Goal: Task Accomplishment & Management: Use online tool/utility

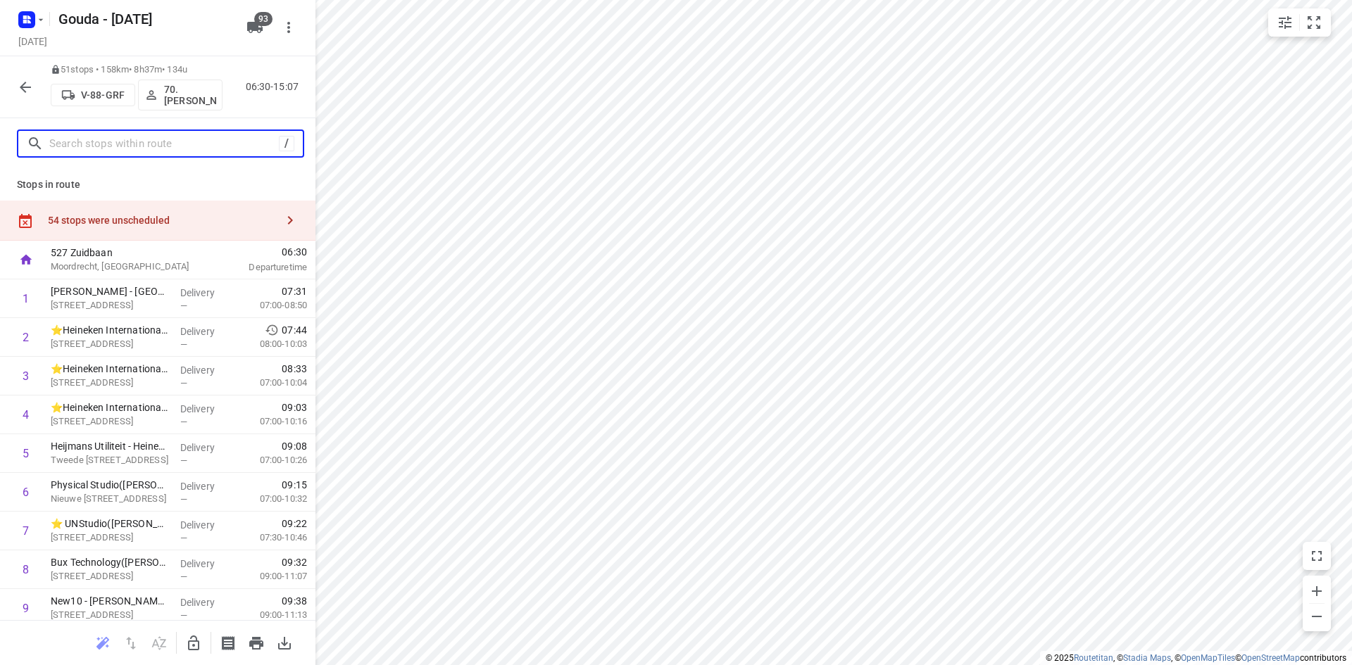
click at [158, 141] on input "text" at bounding box center [164, 144] width 230 height 22
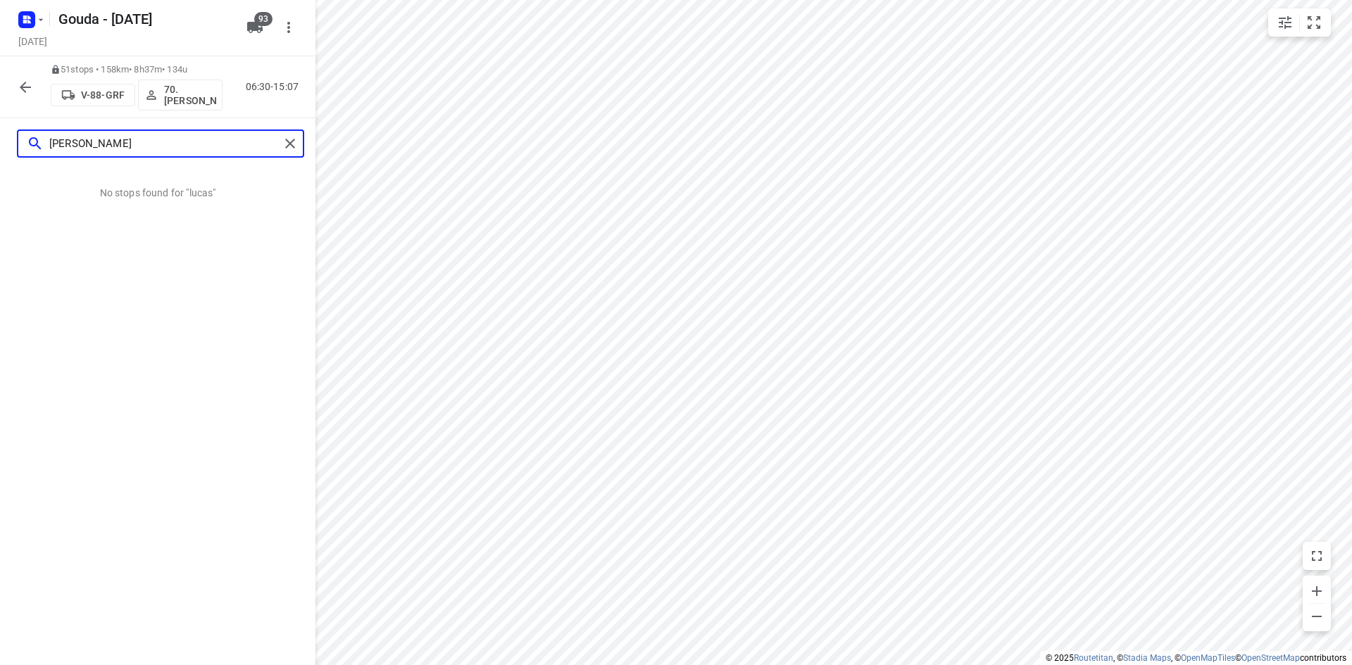
type input "[PERSON_NAME]"
click at [27, 90] on icon "button" at bounding box center [25, 87] width 17 height 17
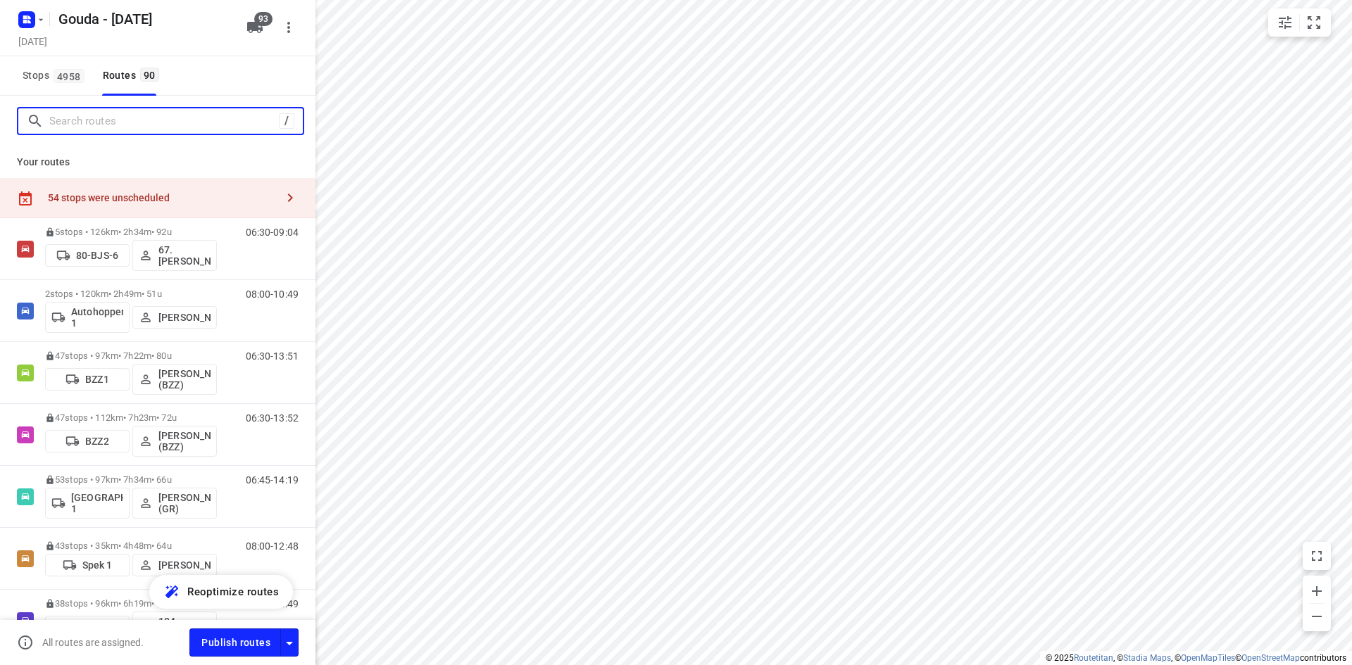
click at [139, 125] on input "Search routes" at bounding box center [164, 122] width 230 height 22
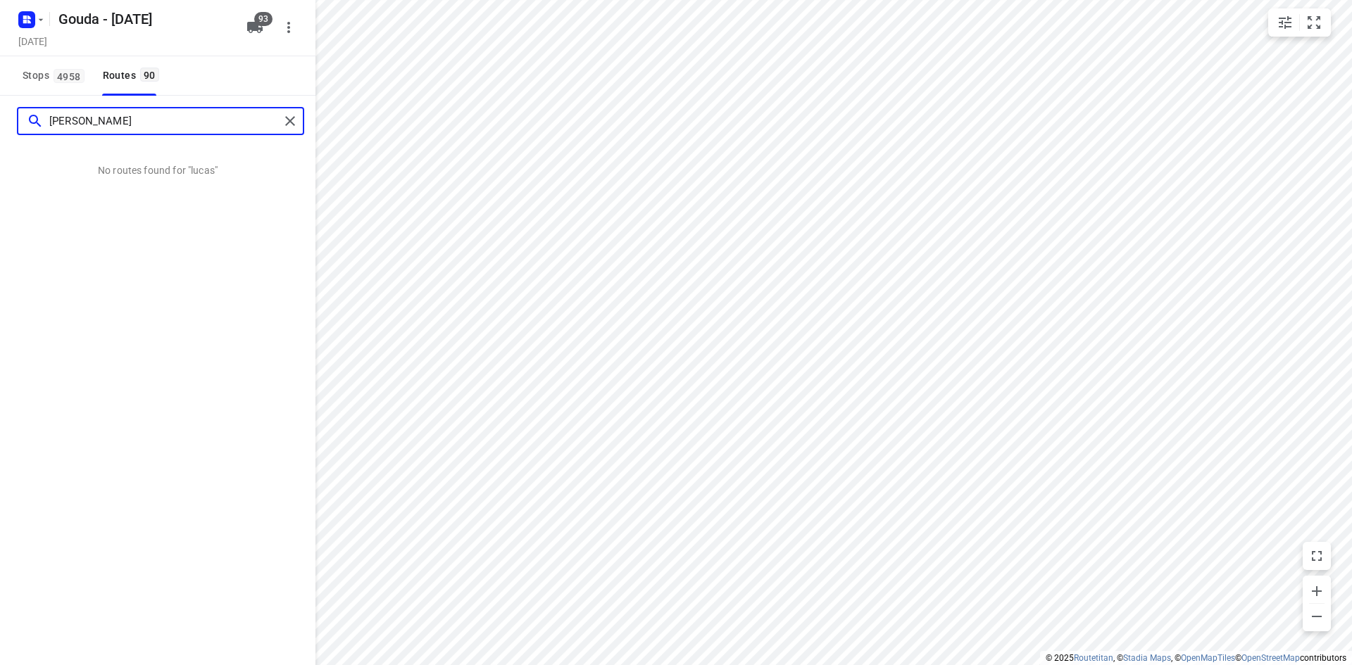
type input "[PERSON_NAME]"
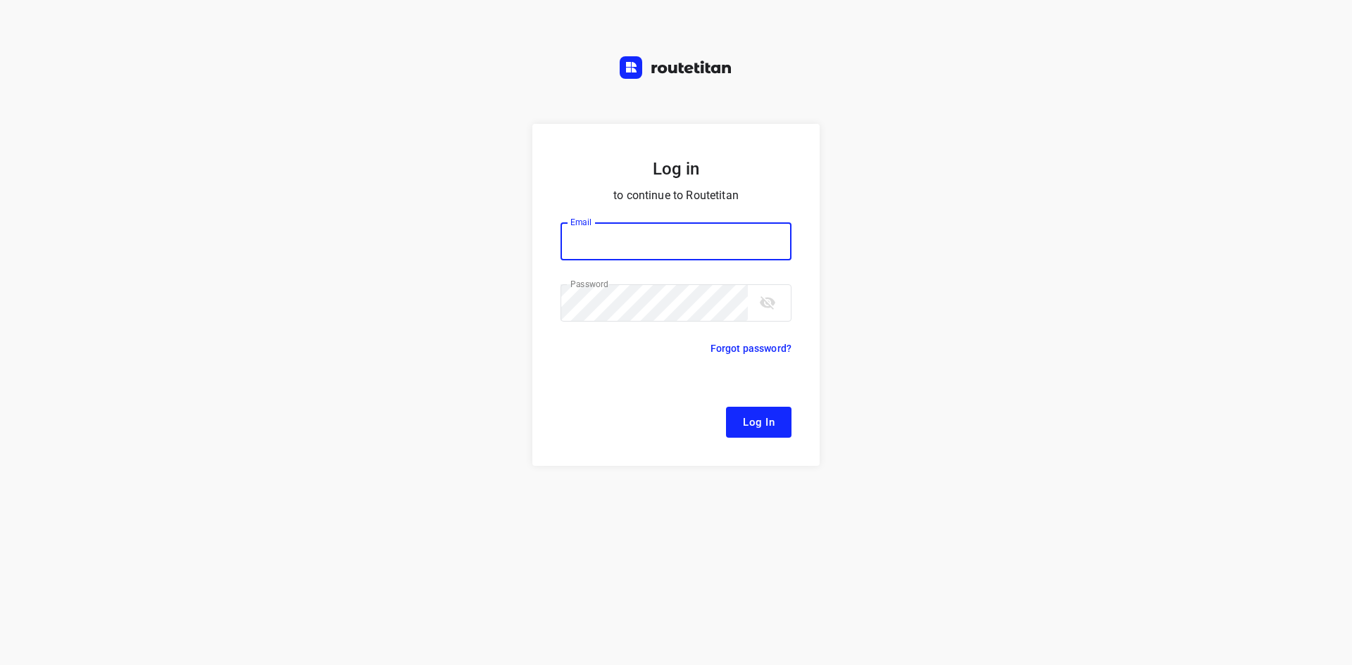
type input "remco@fruitopjewerk.nl"
click at [726, 407] on button "Log In" at bounding box center [758, 422] width 65 height 31
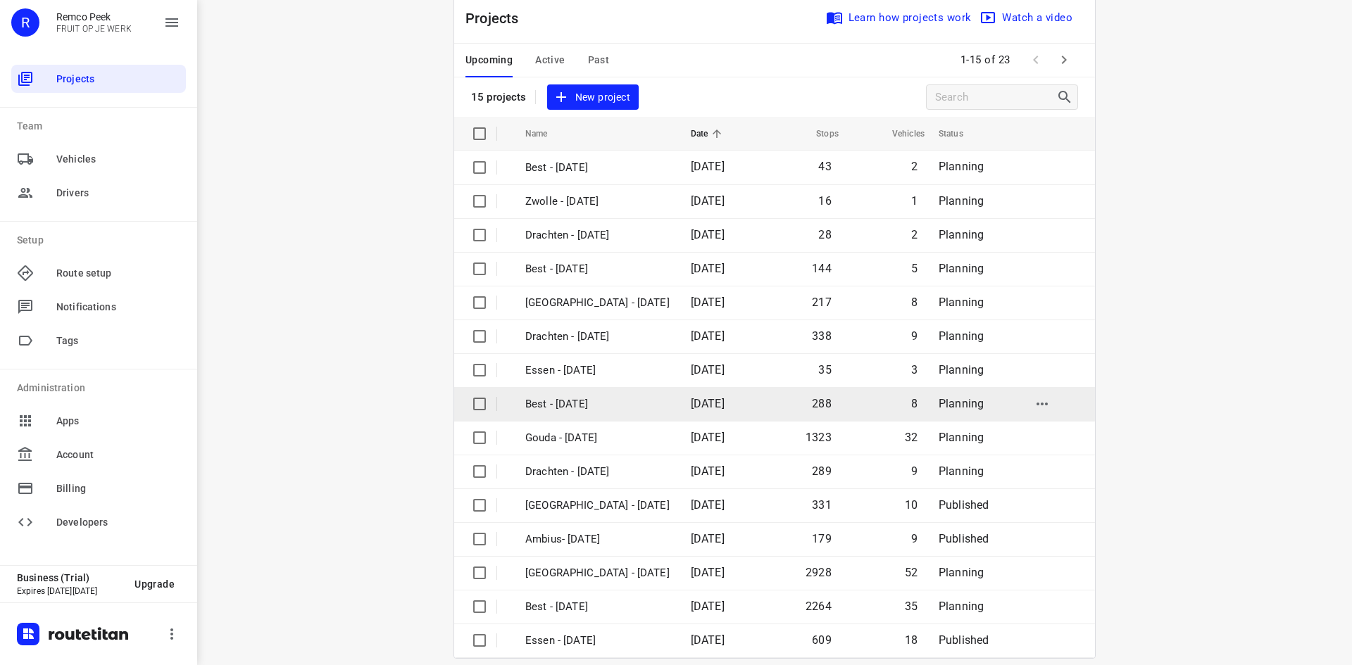
scroll to position [46, 0]
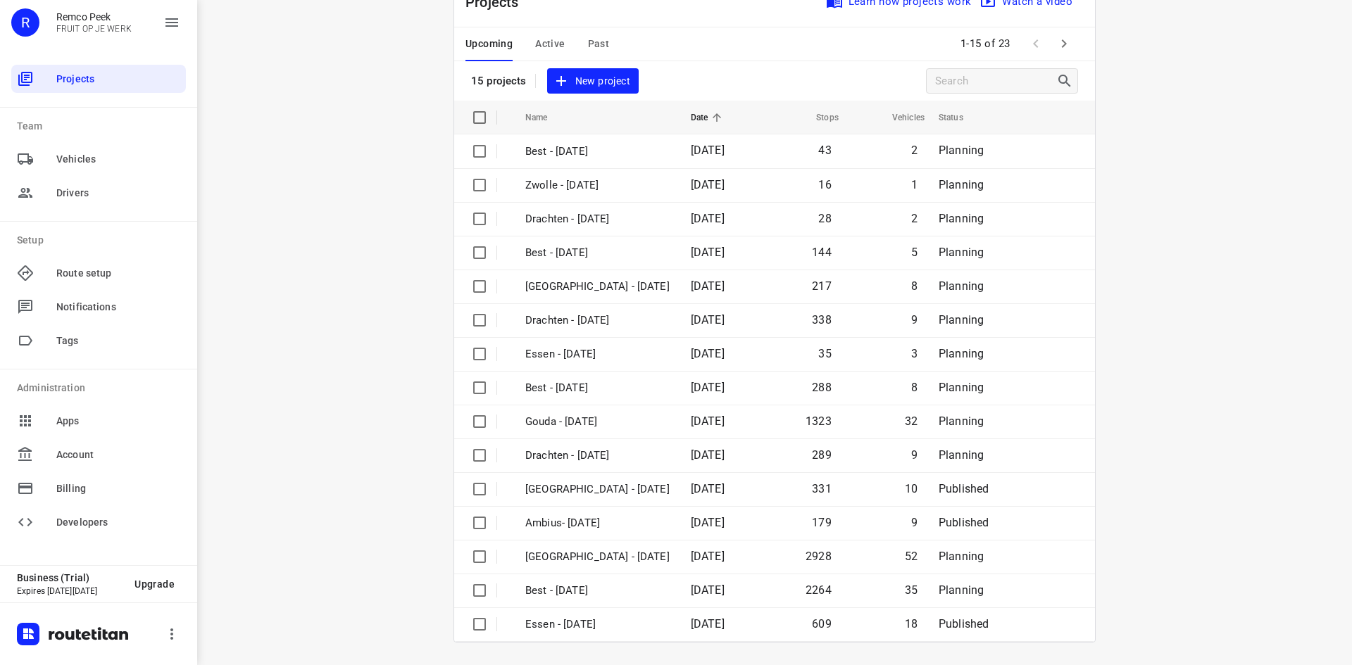
click at [1064, 43] on icon "button" at bounding box center [1063, 43] width 17 height 17
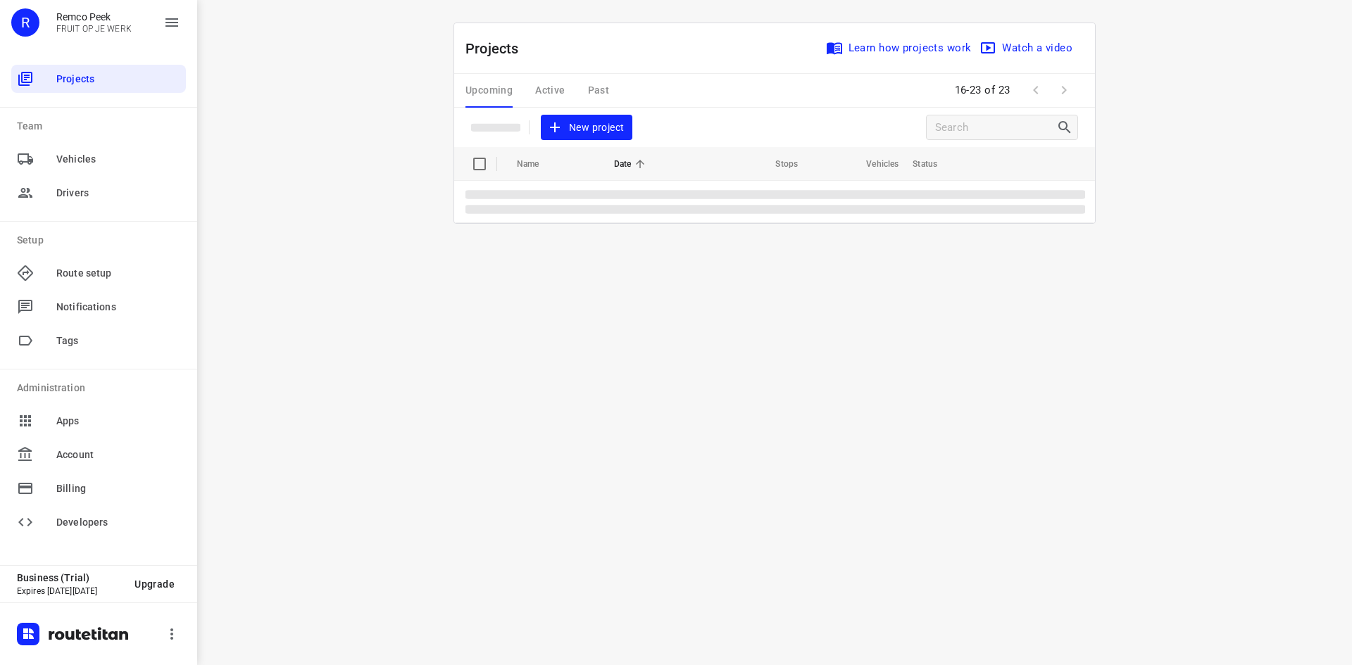
scroll to position [0, 0]
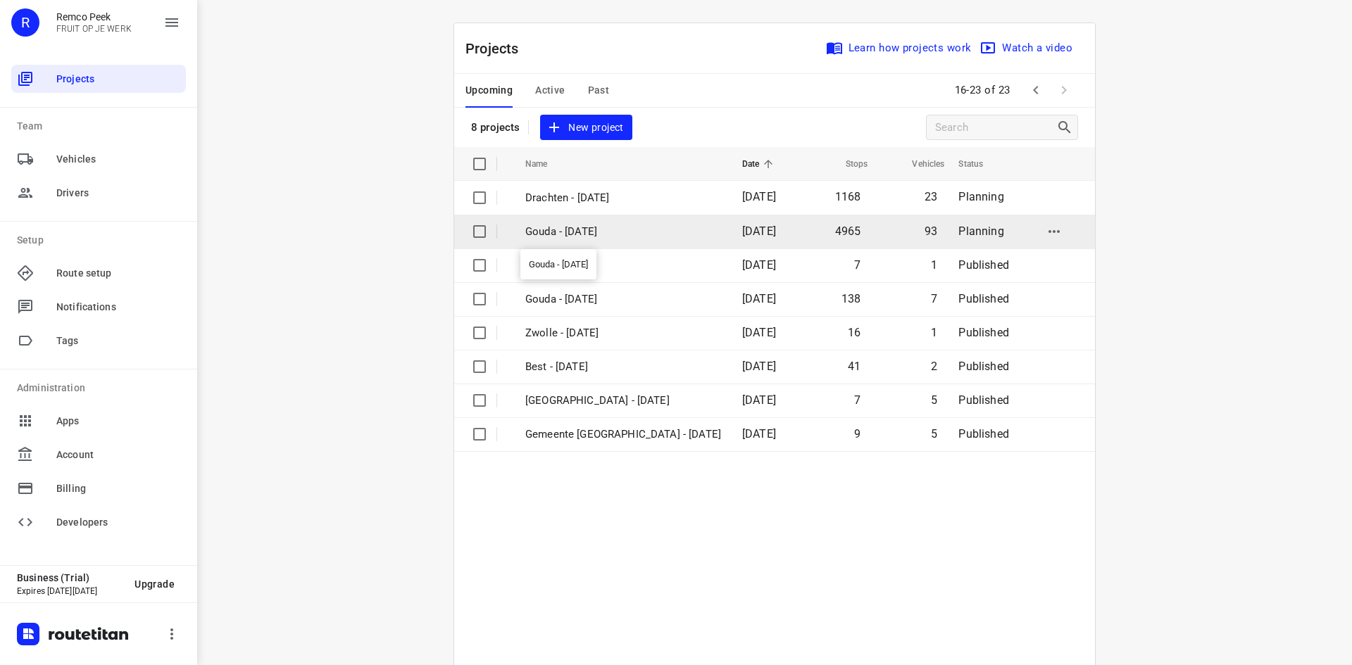
click at [608, 230] on p "Gouda - [DATE]" at bounding box center [623, 232] width 196 height 16
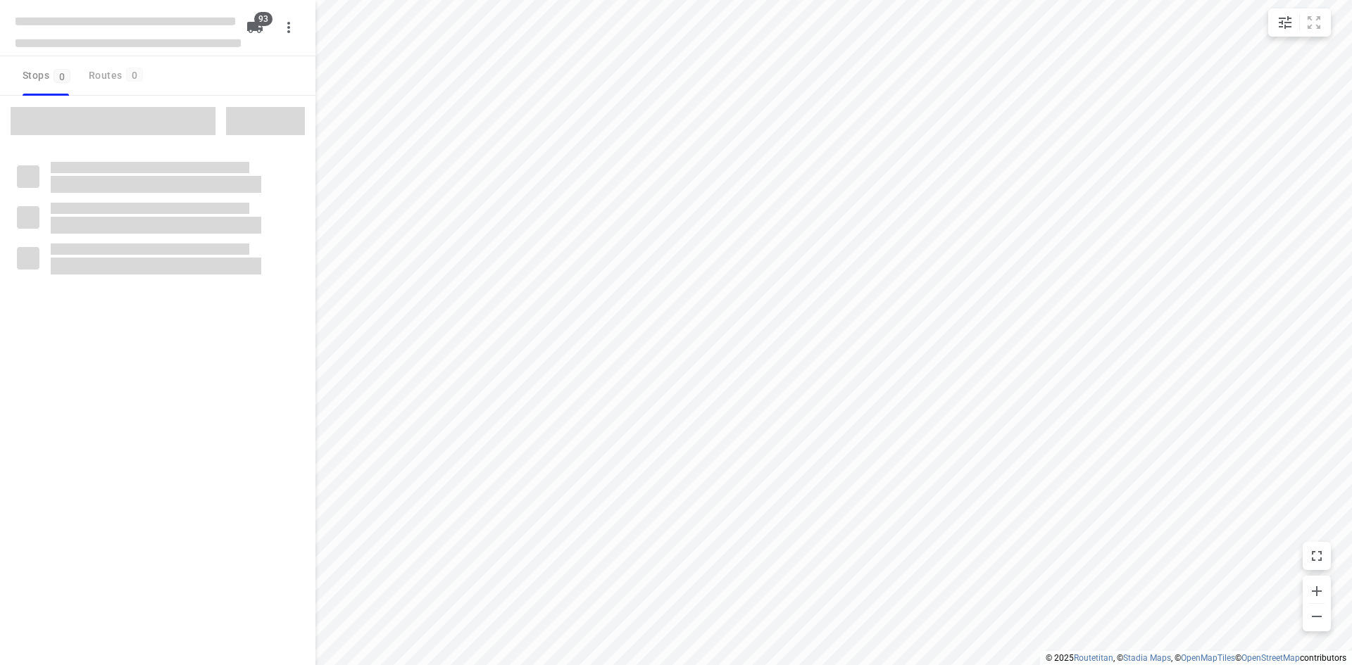
type input "distance"
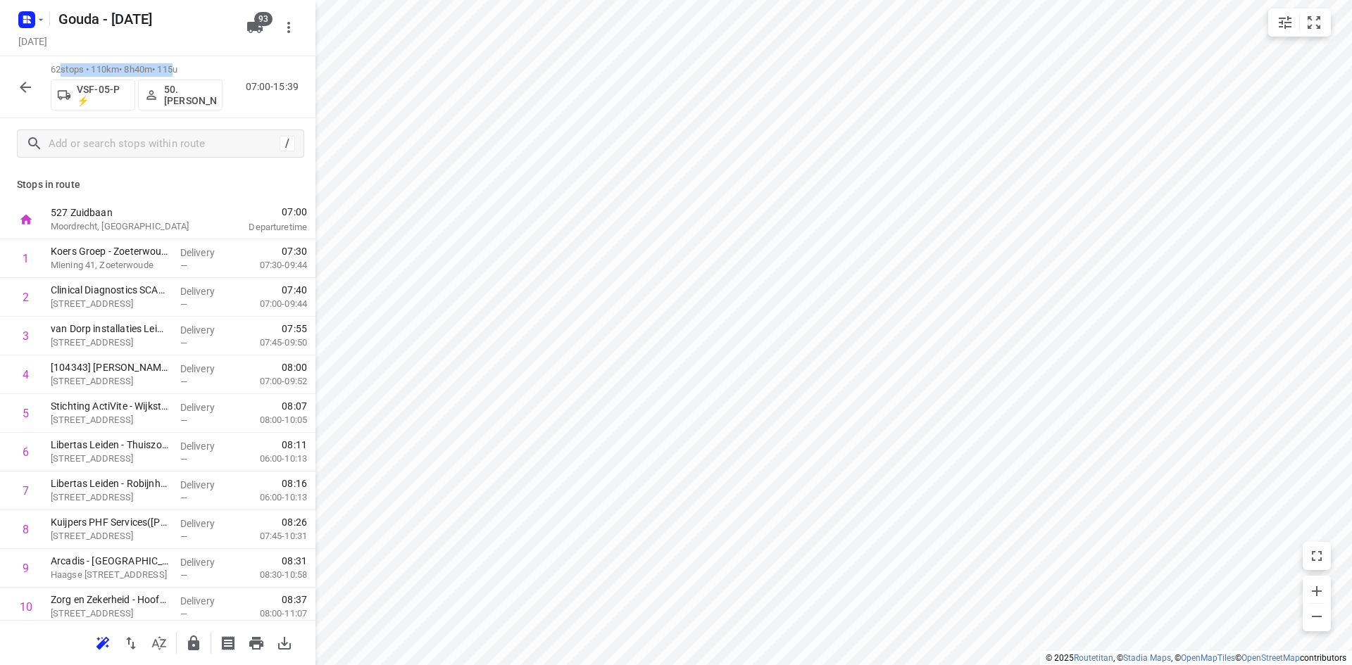
drag, startPoint x: 59, startPoint y: 66, endPoint x: 177, endPoint y: 65, distance: 118.3
click at [177, 65] on p "62 stops • 110km • 8h40m • 115u" at bounding box center [137, 69] width 172 height 13
click at [185, 67] on p "62 stops • 110km • 8h40m • 115u" at bounding box center [137, 69] width 172 height 13
drag, startPoint x: 191, startPoint y: 67, endPoint x: 42, endPoint y: 71, distance: 148.6
click at [40, 71] on div "62 stops • 110km • 8h40m • 115u VSF-05-P ⚡ 50.Max Leijen Heeneman 07:00-15:39" at bounding box center [157, 87] width 315 height 62
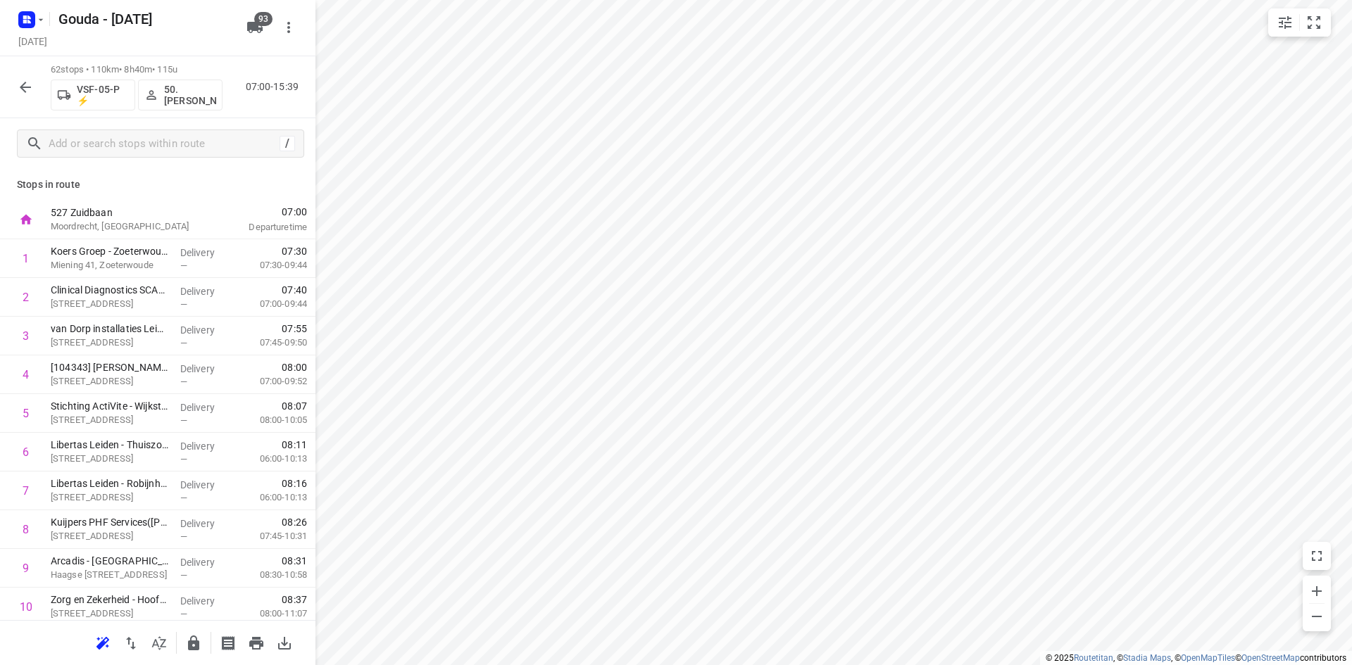
click at [56, 71] on p "62 stops • 110km • 8h40m • 115u" at bounding box center [137, 69] width 172 height 13
click at [60, 68] on p "62 stops • 110km • 8h40m • 115u" at bounding box center [137, 69] width 172 height 13
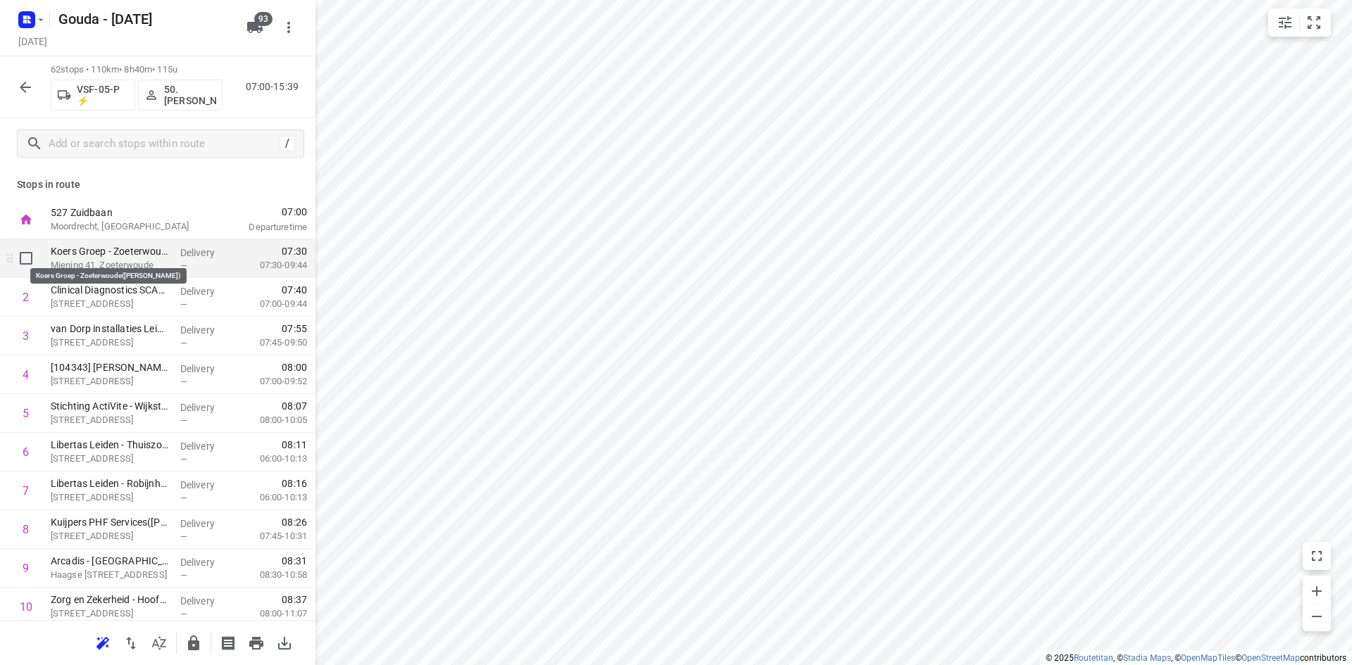
click at [108, 257] on p "Koers Groep - Zoeterwoude(Tom Onderwater)" at bounding box center [110, 251] width 118 height 14
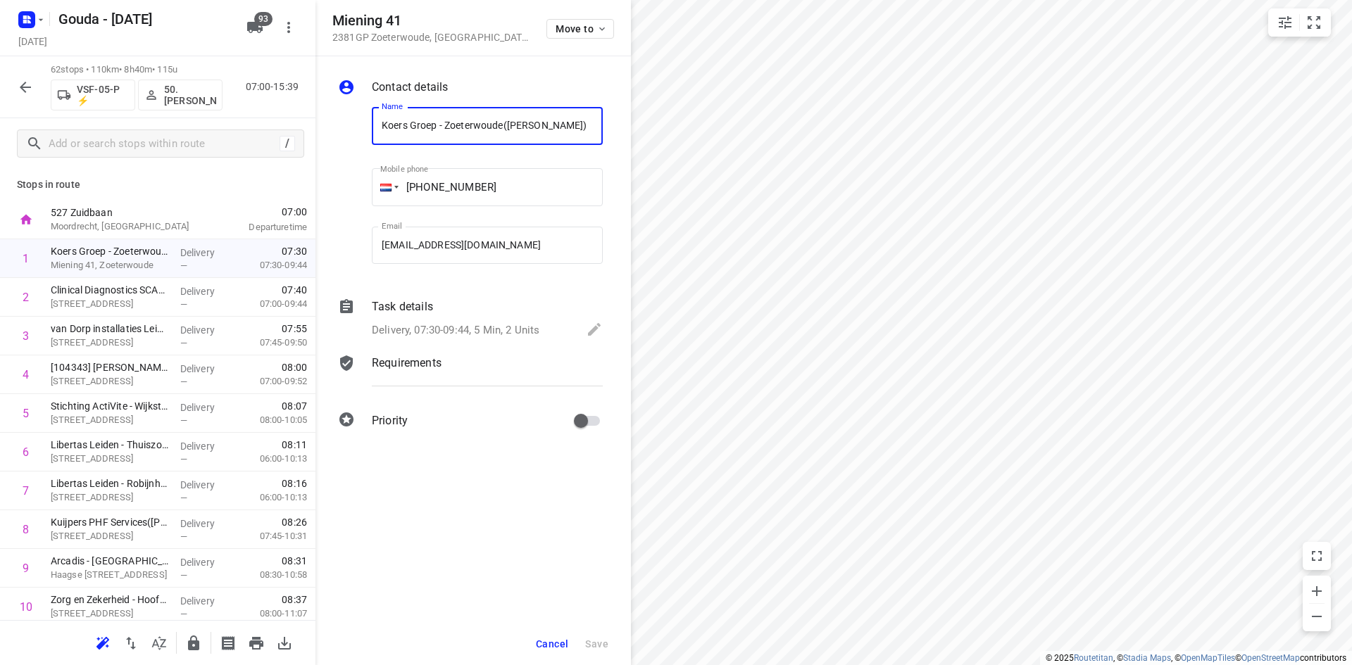
click at [477, 291] on div "Contact details Name Koers Groep - Zoeterwoude(Tom Onderwater) Name Mobile phon…" at bounding box center [472, 256] width 315 height 401
drag, startPoint x: 486, startPoint y: 311, endPoint x: 493, endPoint y: 356, distance: 45.6
click at [486, 313] on div "Task details" at bounding box center [487, 307] width 231 height 17
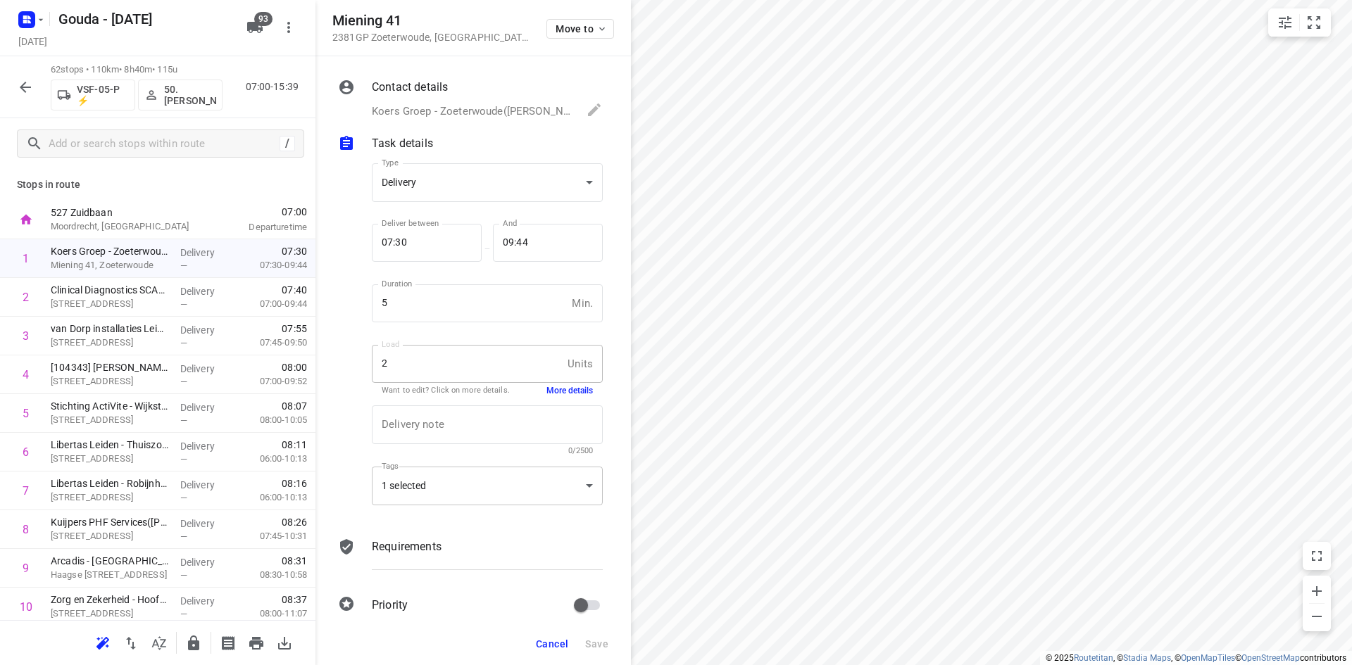
click at [481, 493] on div "1 selected" at bounding box center [487, 486] width 231 height 39
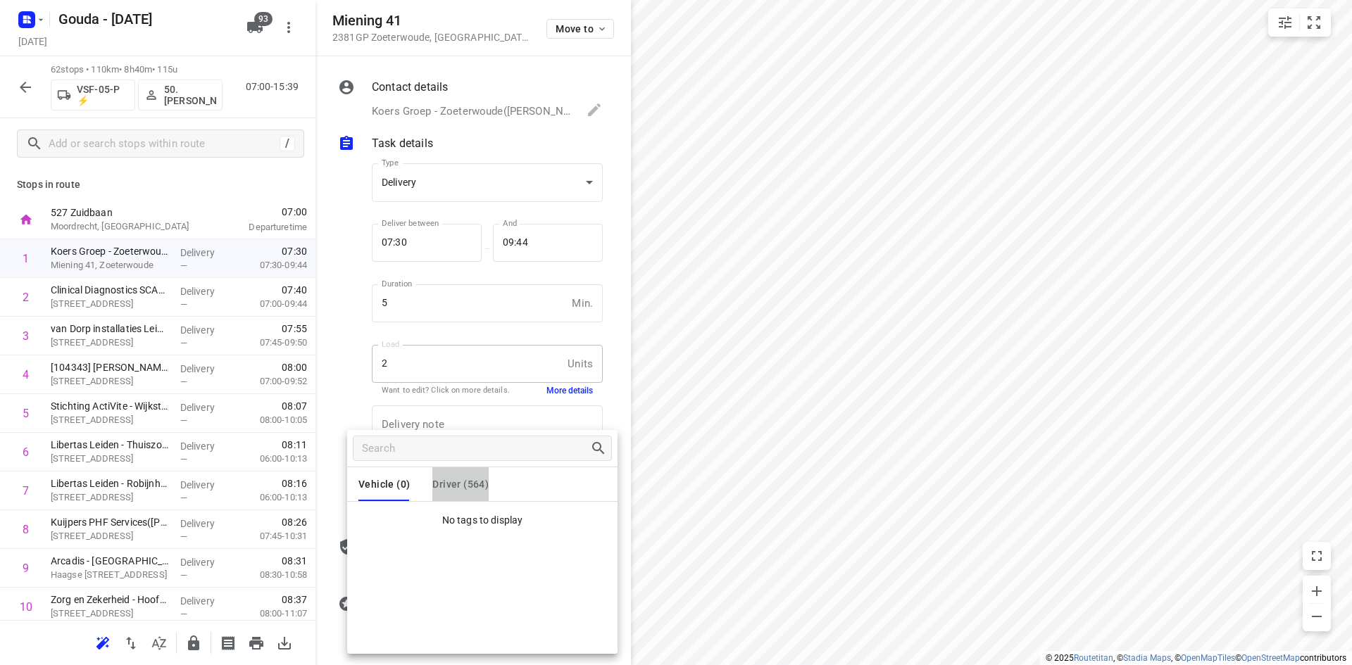
click at [461, 497] on button "Driver (564)" at bounding box center [460, 485] width 56 height 34
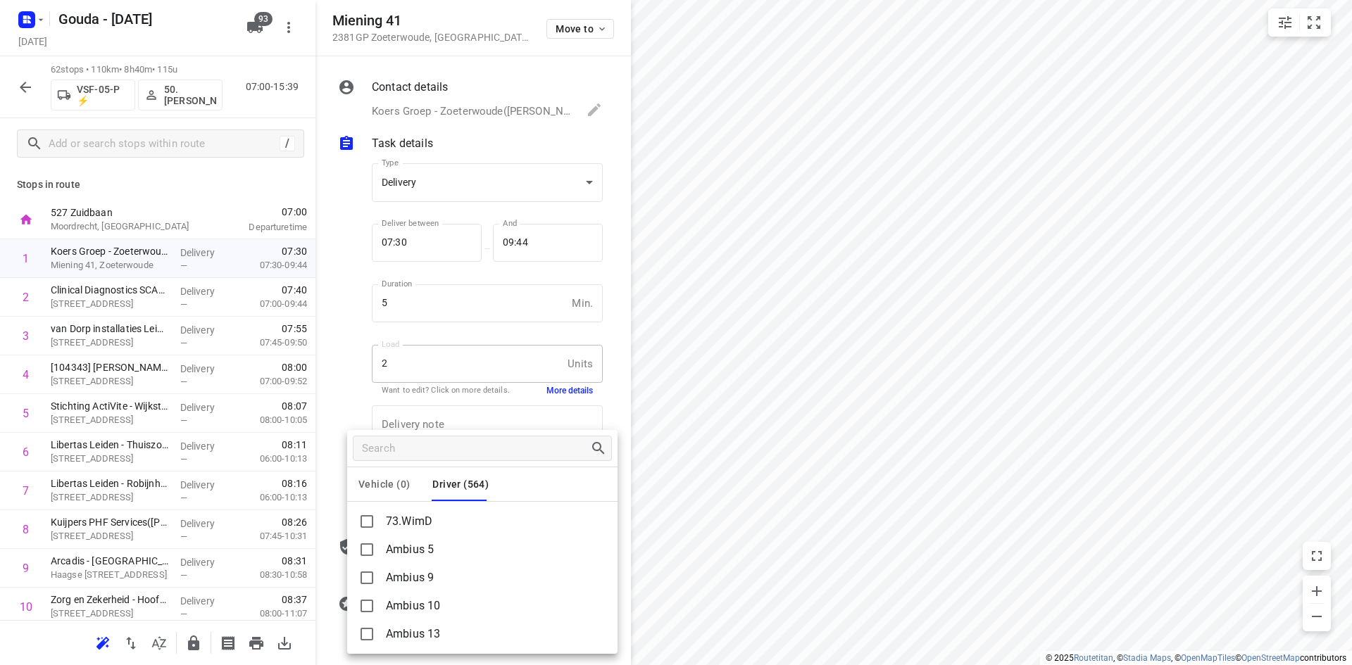
click at [372, 427] on div at bounding box center [676, 332] width 1352 height 665
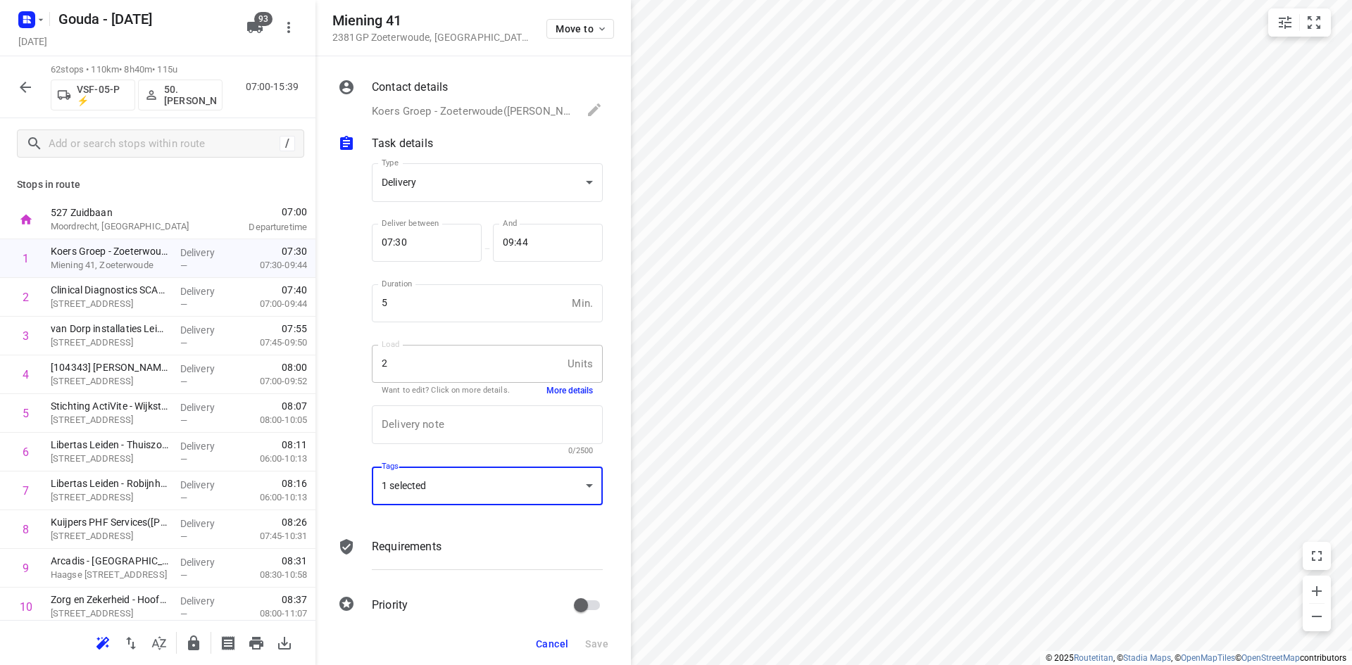
click at [387, 443] on div "Vehicle (0) Driver (564) 73.WimD Ambius 5 Ambius 9 Ambius 10 Ambius 13 B9.Bilal…" at bounding box center [676, 332] width 1352 height 665
click at [413, 485] on div "1 selected" at bounding box center [487, 486] width 231 height 39
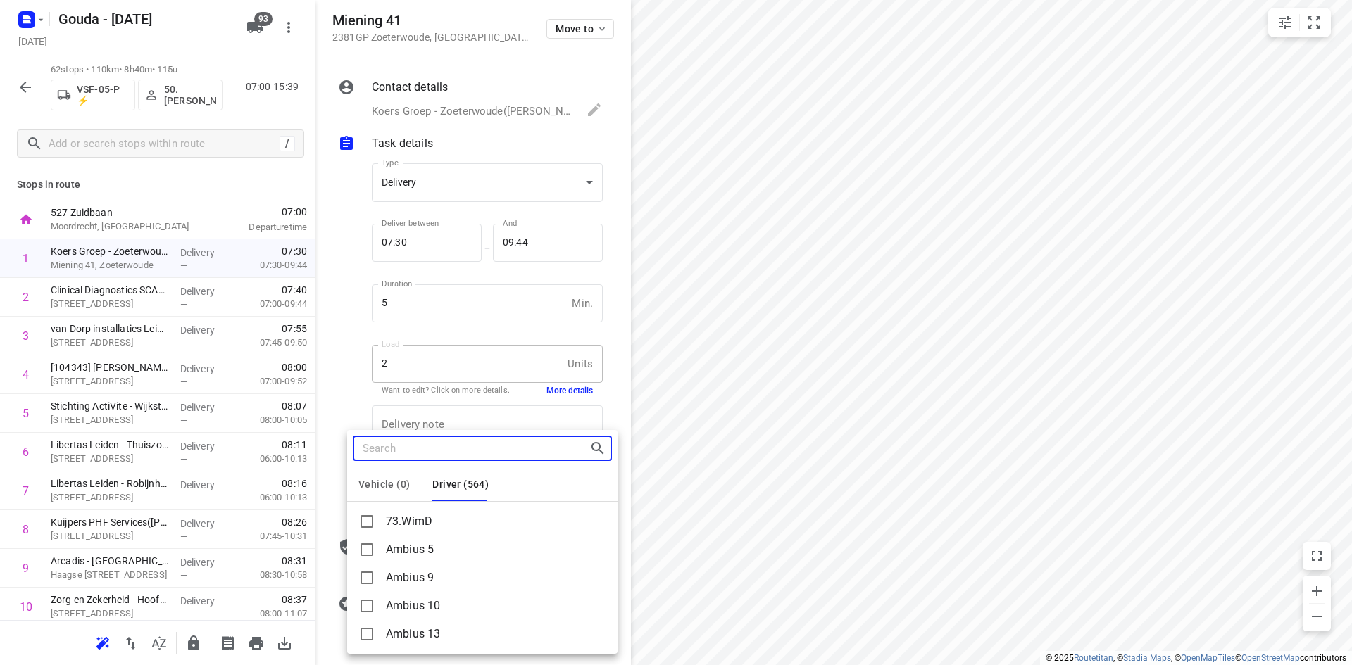
click at [433, 454] on input "Search tags" at bounding box center [476, 449] width 227 height 22
type input "ma"
drag, startPoint x: 340, startPoint y: 299, endPoint x: 343, endPoint y: 310, distance: 12.3
click at [340, 299] on div at bounding box center [676, 332] width 1352 height 665
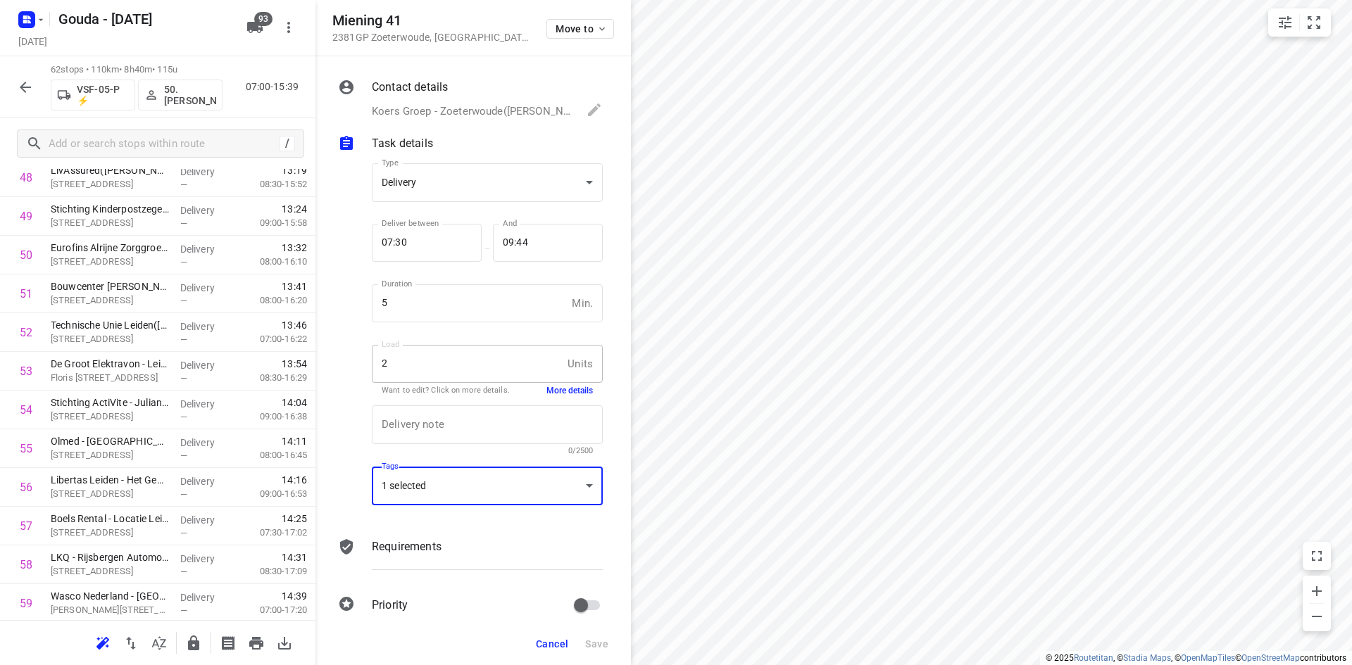
scroll to position [2059, 0]
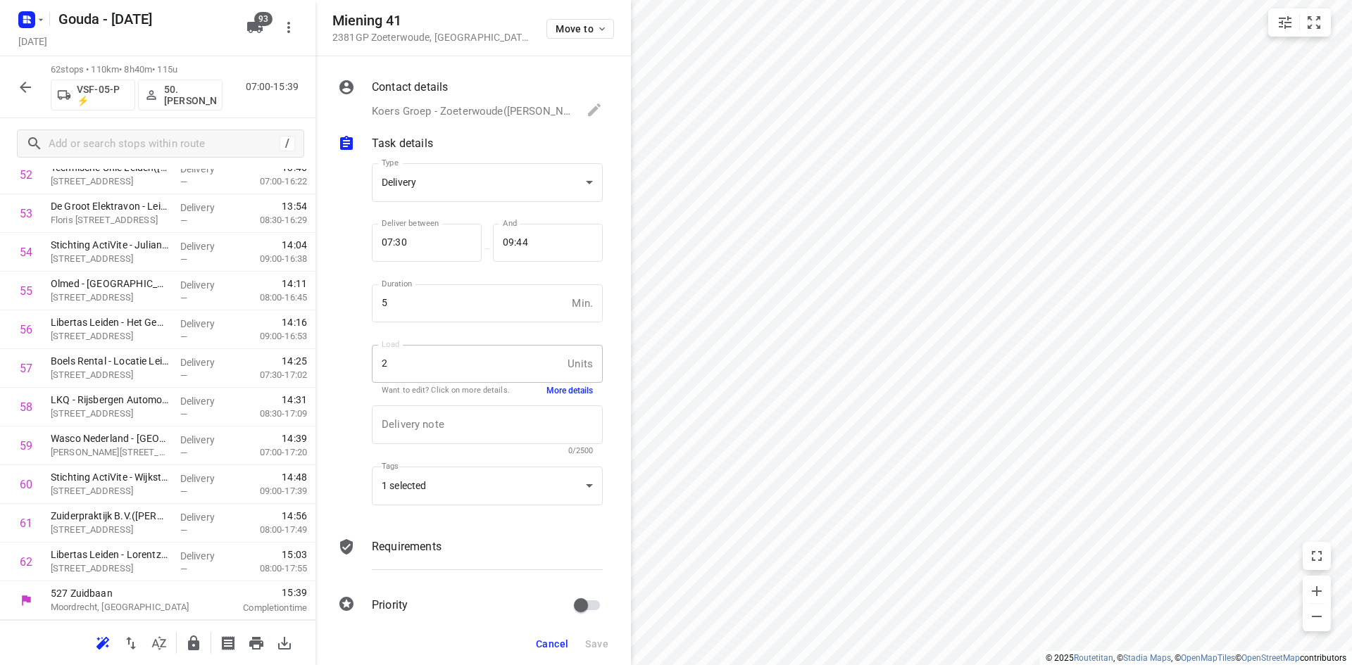
click at [537, 648] on span "Cancel" at bounding box center [552, 644] width 32 height 11
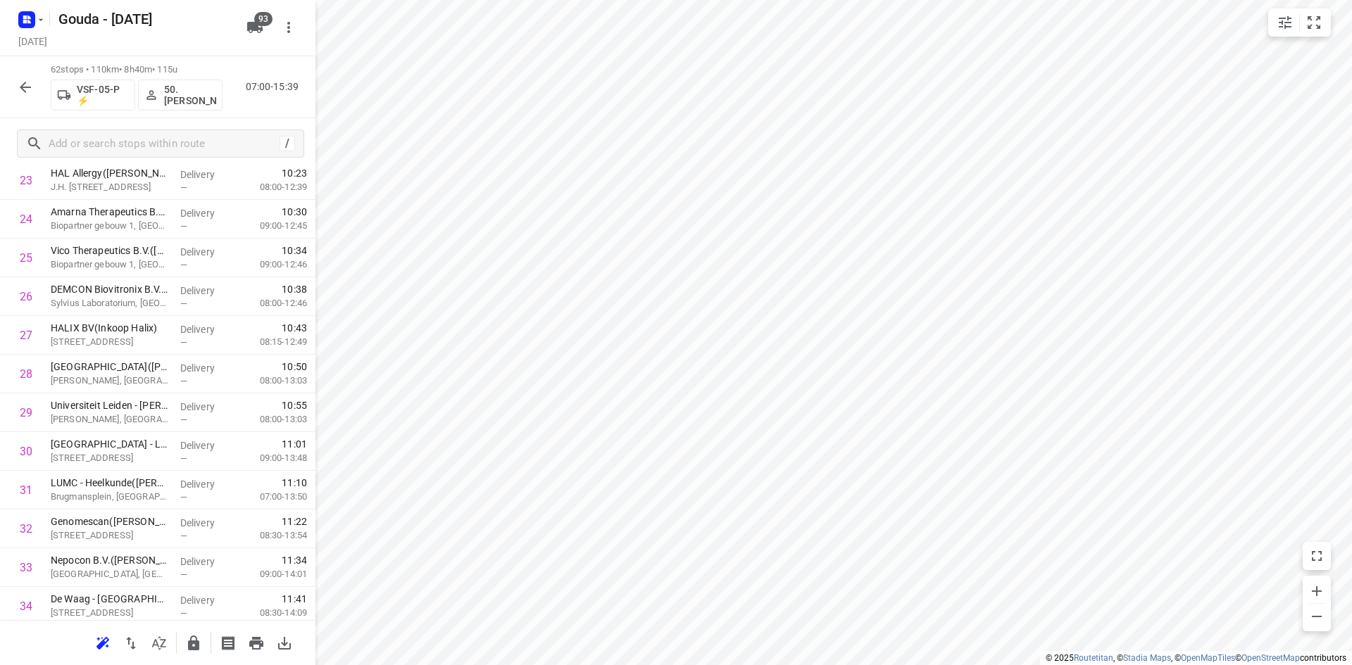
scroll to position [0, 0]
